Goal: Navigation & Orientation: Find specific page/section

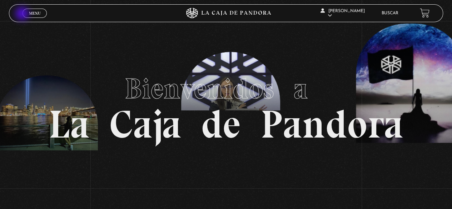
click at [23, 14] on link "Menu Cerrar" at bounding box center [34, 13] width 24 height 9
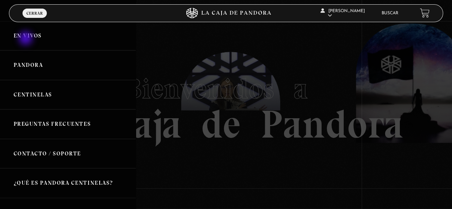
click at [26, 39] on link "En vivos" at bounding box center [68, 36] width 136 height 30
